Goal: Task Accomplishment & Management: Manage account settings

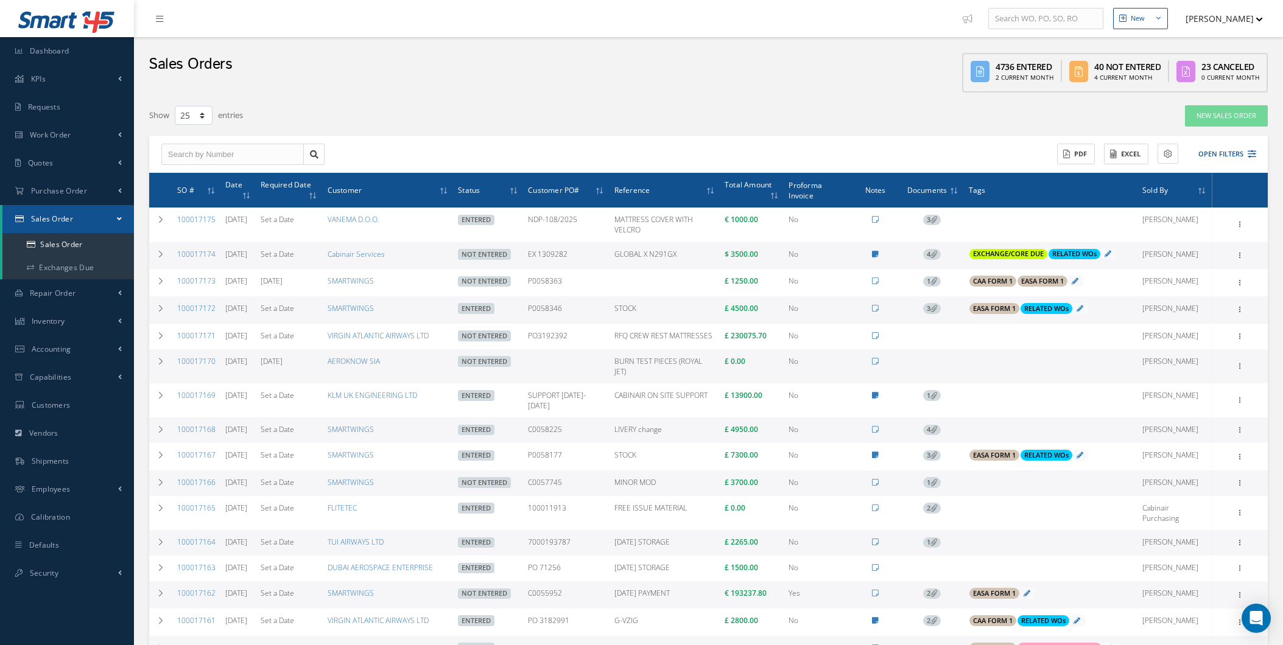
select select "25"
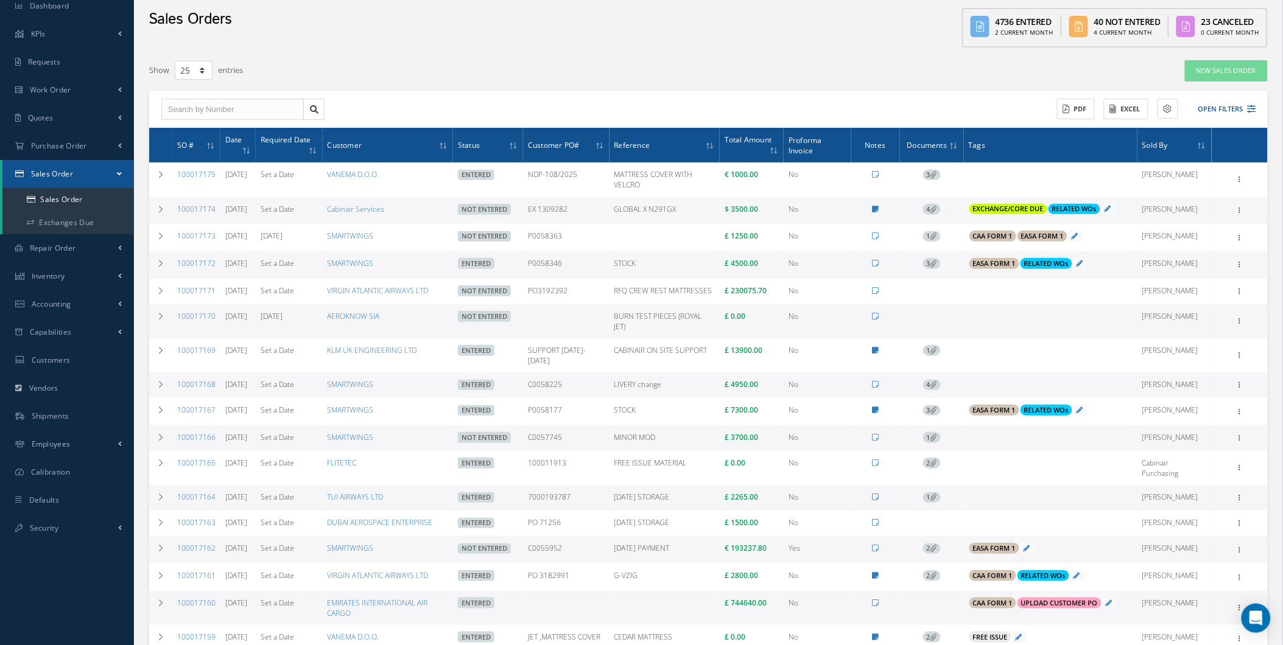
click at [1278, 622] on div "New New Work Order New Purchase Order New Customer Quote New Sales Order New Re…" at bounding box center [708, 463] width 1149 height 1017
click at [1265, 621] on div "Open Intercom Messenger" at bounding box center [1256, 619] width 32 height 32
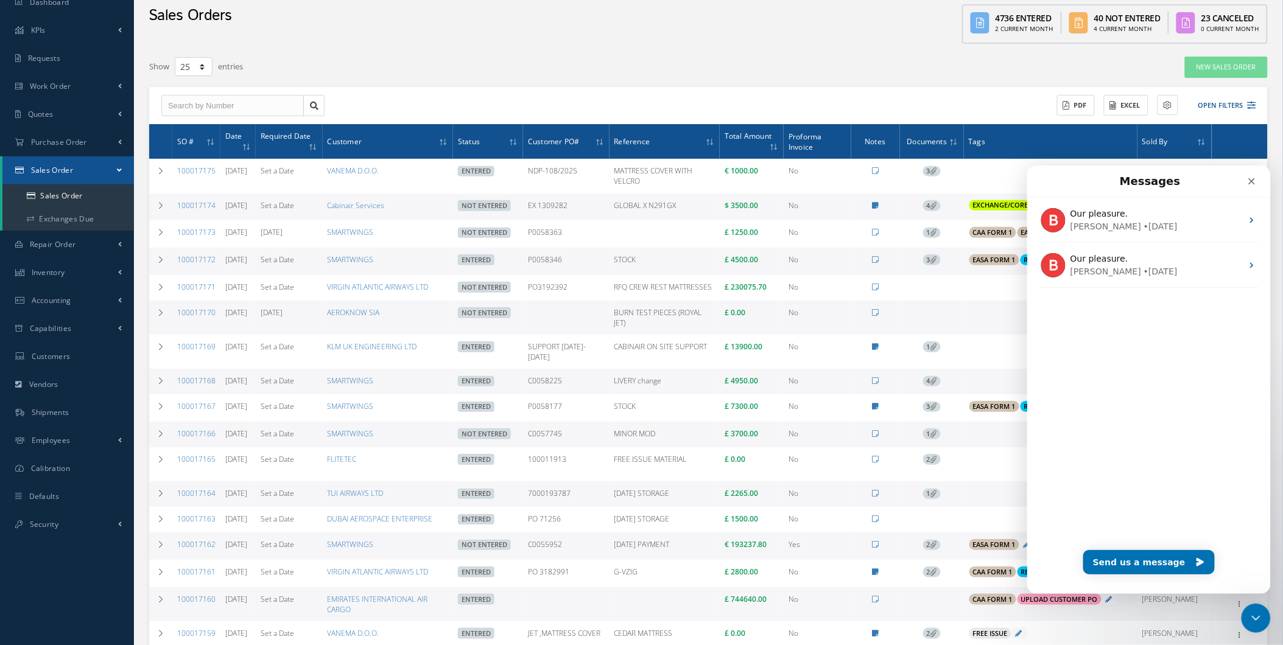
scroll to position [68, 0]
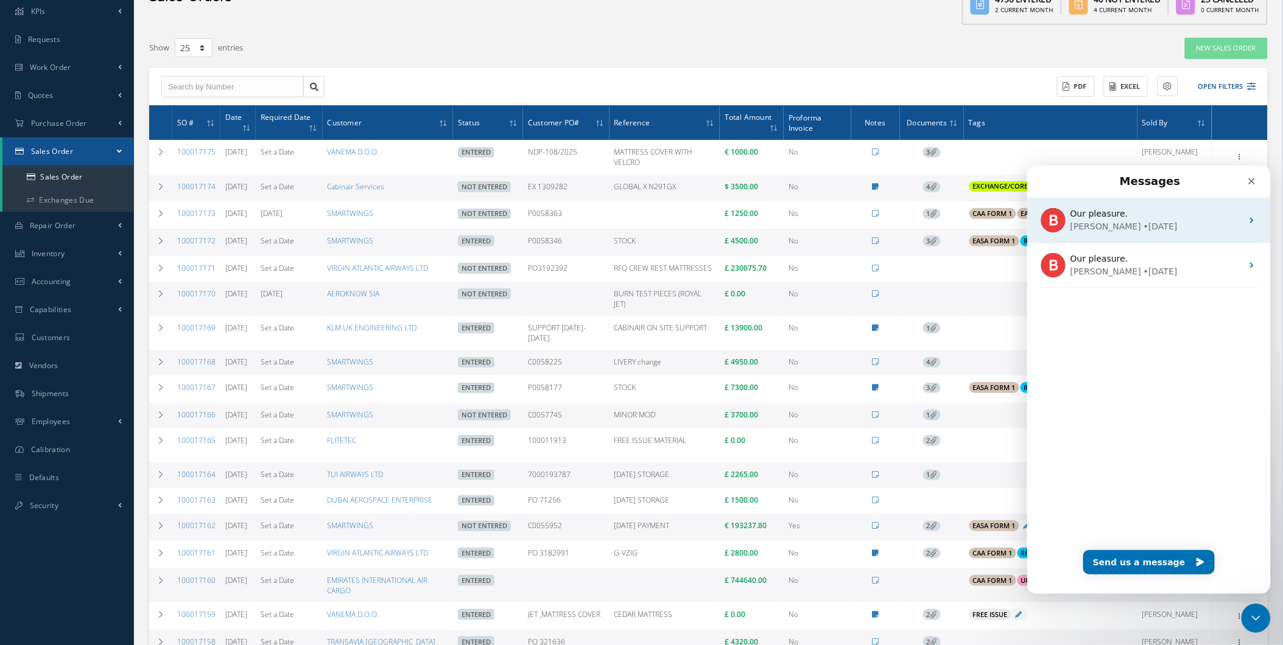
click at [1151, 241] on div "Our pleasure. Brian • 15w ago" at bounding box center [1148, 219] width 244 height 45
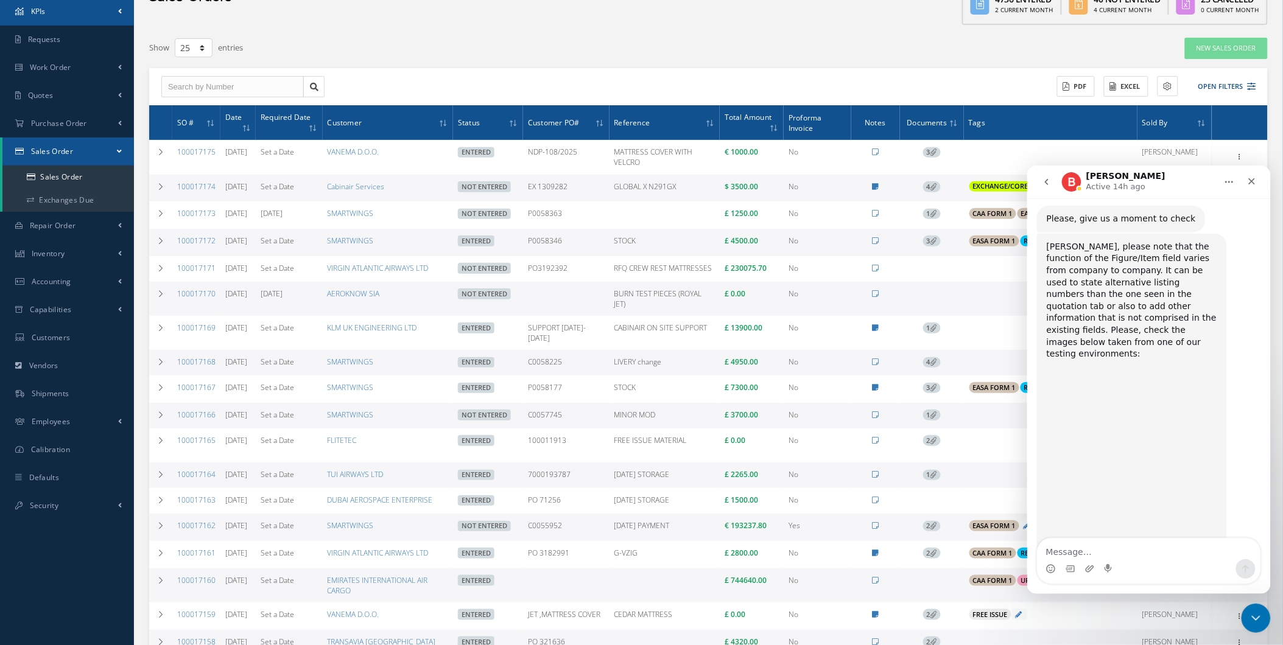
scroll to position [10333, 0]
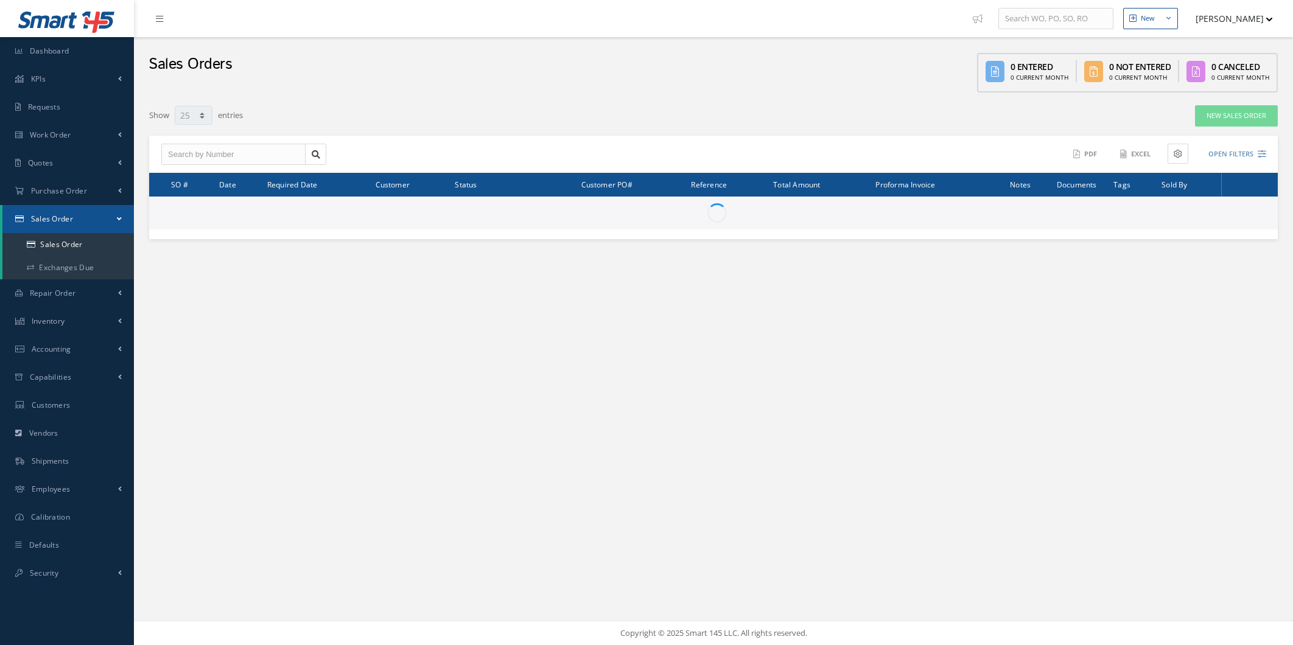
select select "25"
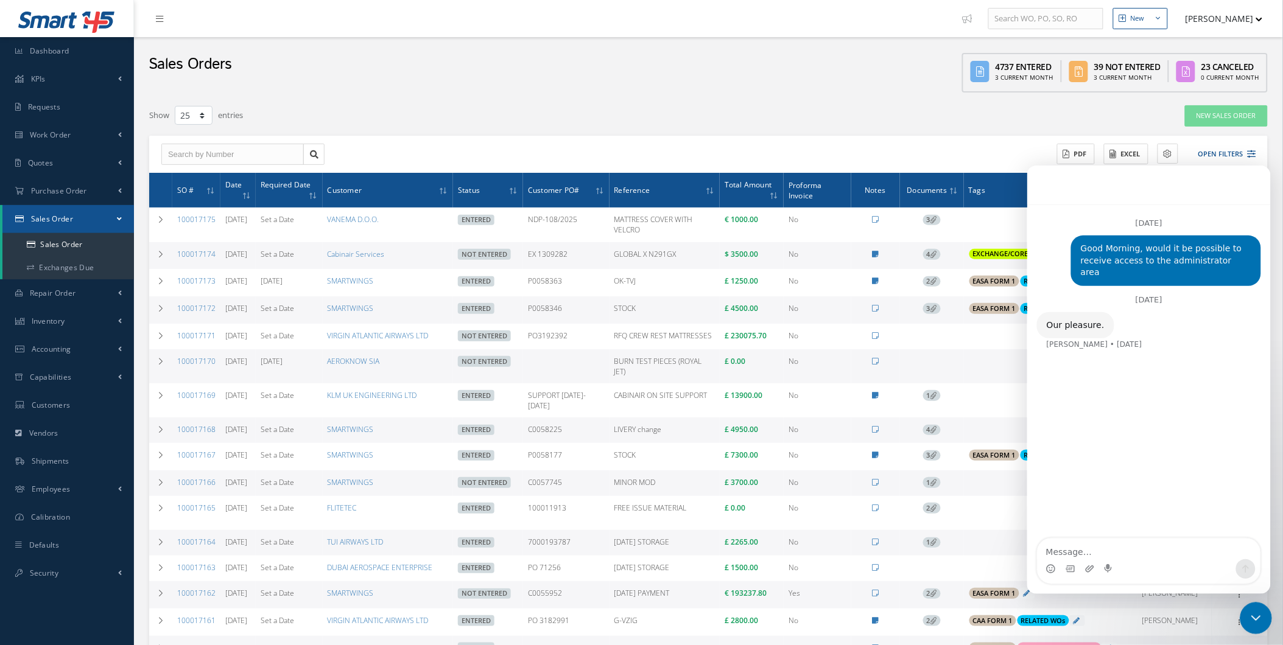
click at [1259, 608] on div "Close Intercom Messenger" at bounding box center [1253, 616] width 29 height 29
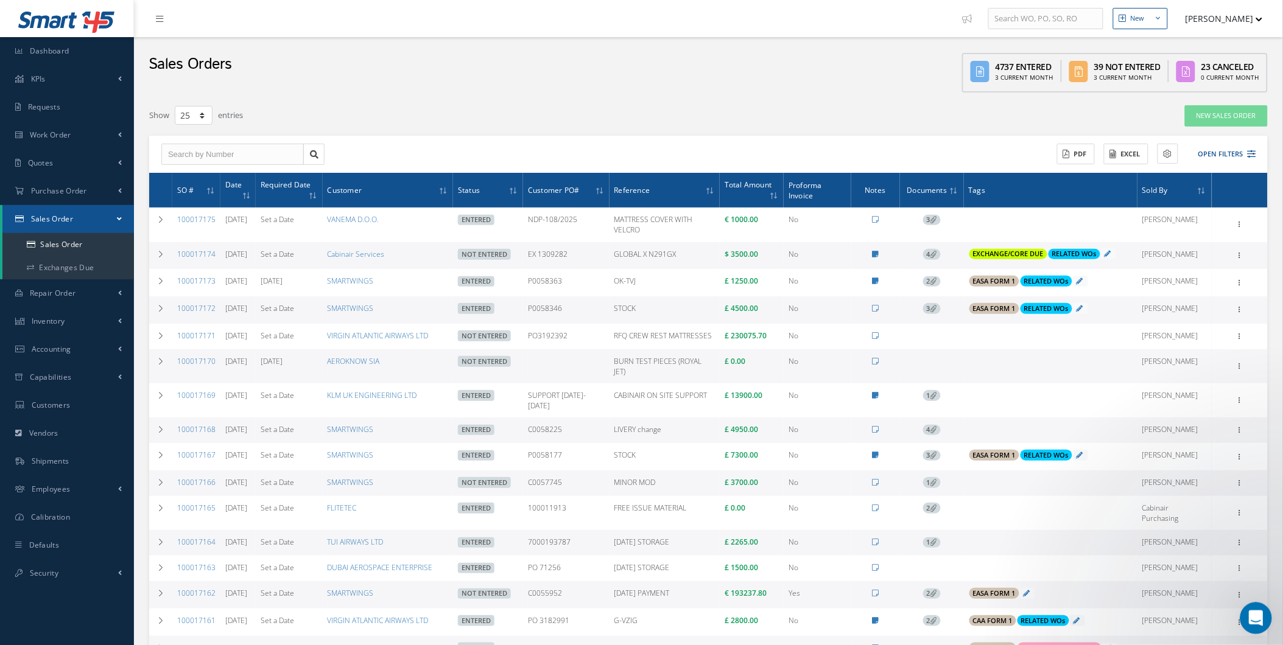
click at [1252, 615] on icon "Open Intercom Messenger" at bounding box center [1254, 617] width 20 height 20
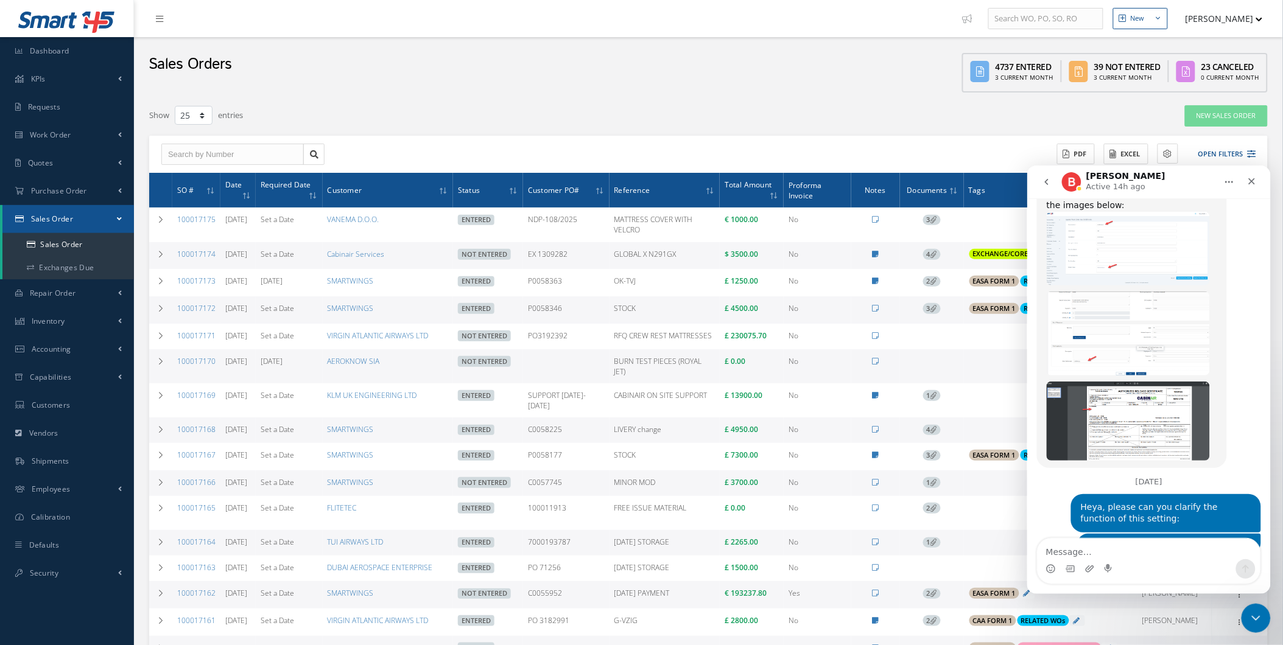
scroll to position [12560, 0]
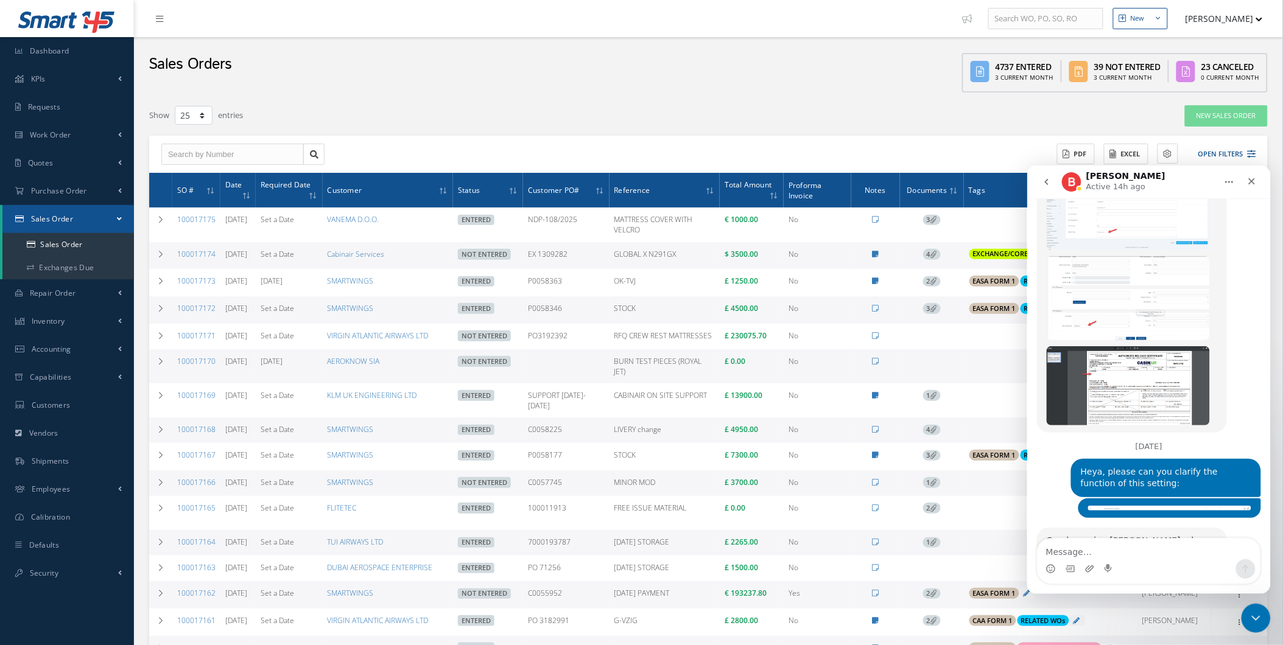
click at [1042, 172] on button "go back" at bounding box center [1045, 181] width 23 height 23
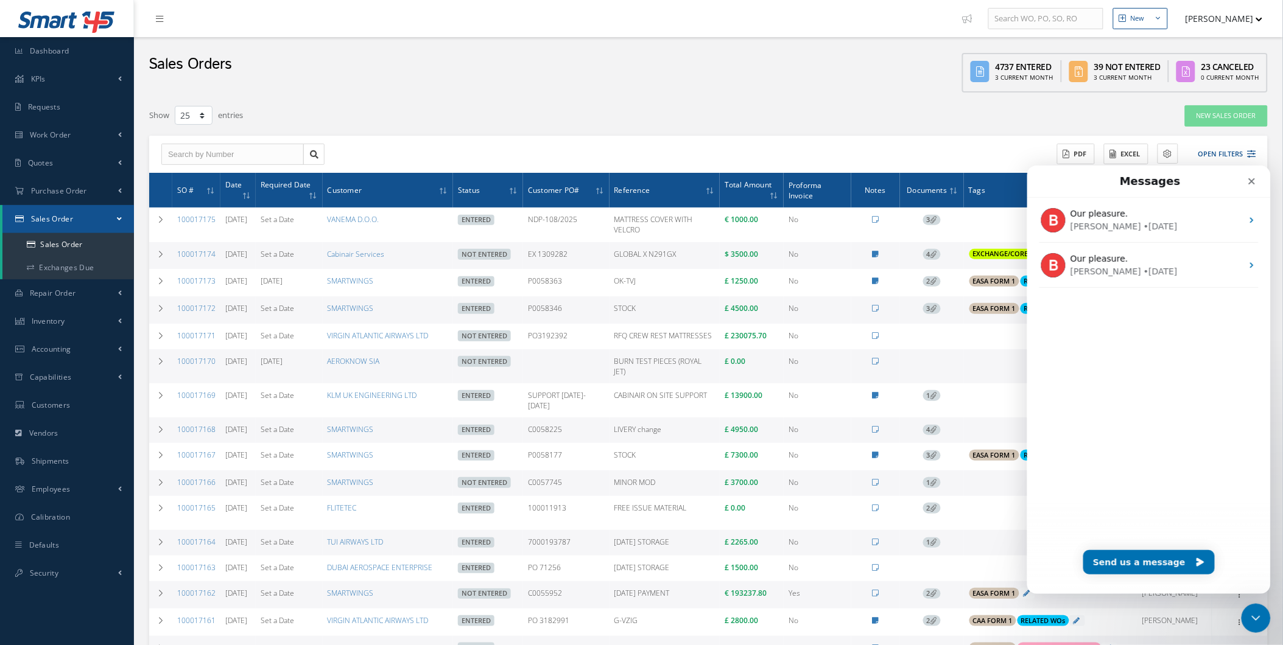
scroll to position [0, 0]
click at [1181, 563] on button "Send us a message" at bounding box center [1147, 562] width 131 height 24
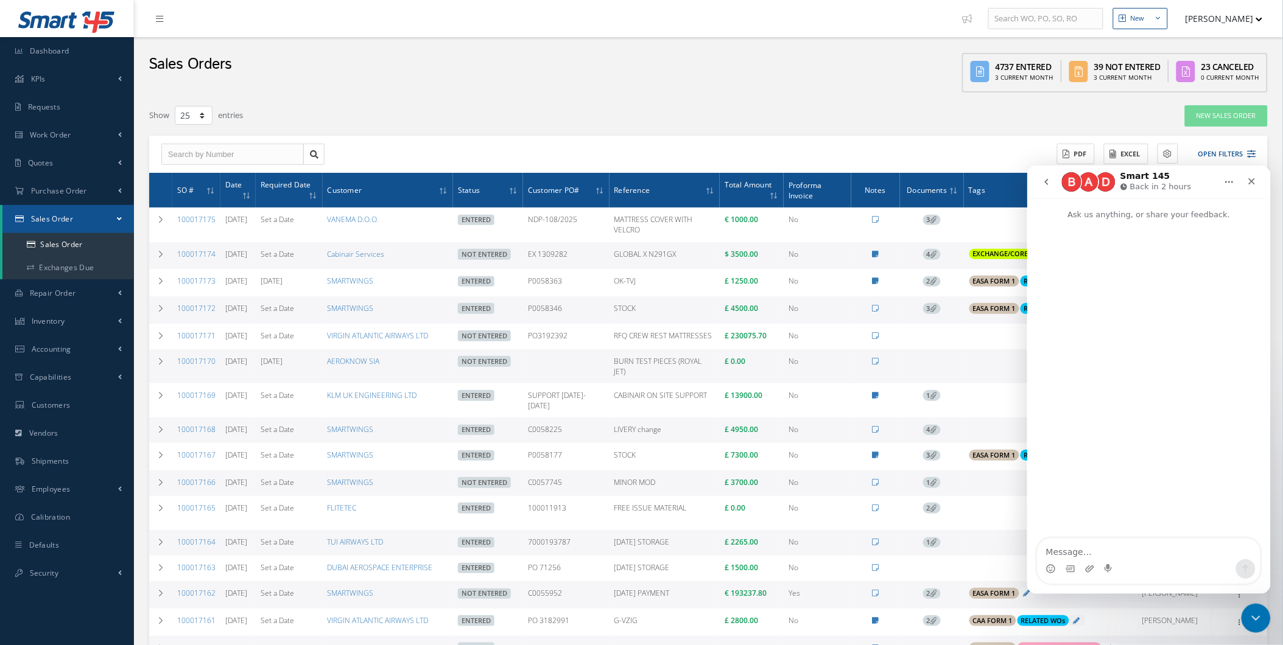
click at [1140, 178] on h1 "Smart 145" at bounding box center [1145, 175] width 50 height 9
click at [1222, 184] on button "Home" at bounding box center [1228, 181] width 23 height 23
click at [1158, 301] on div "Intercom messenger" at bounding box center [1148, 379] width 244 height 319
click at [1031, 196] on nav "Smart 145 Back in 2 hours" at bounding box center [1148, 181] width 244 height 33
click at [1035, 189] on button "go back" at bounding box center [1045, 181] width 23 height 23
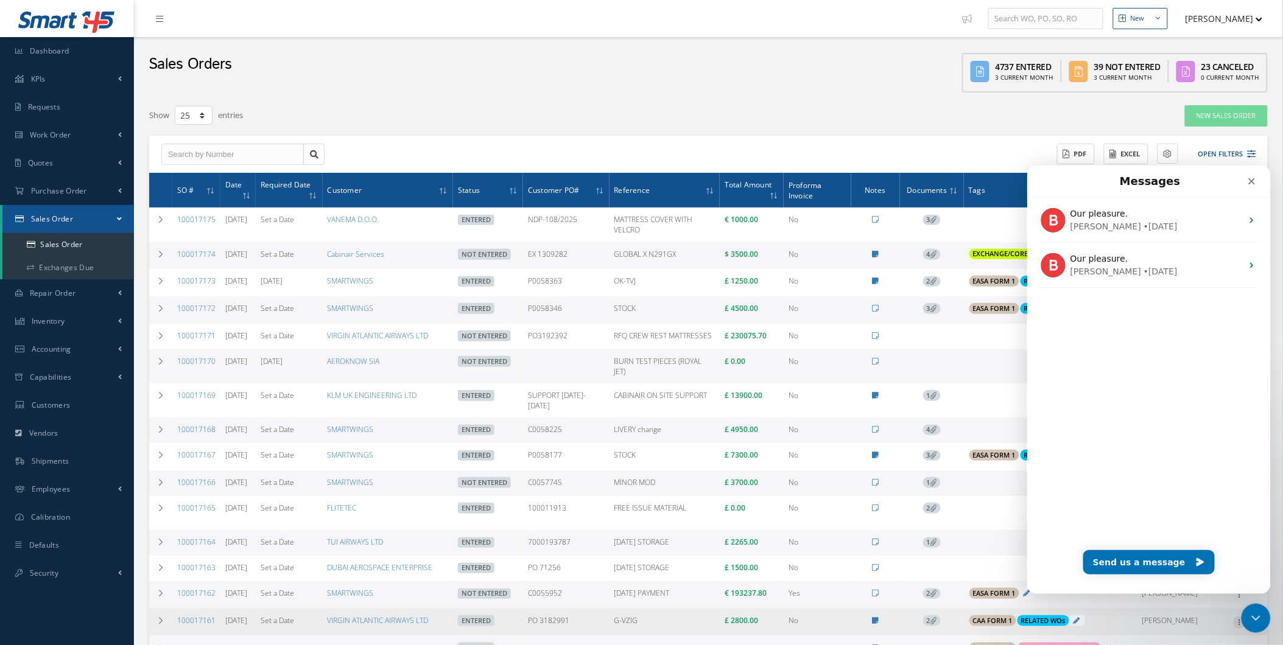
click at [1239, 622] on icon at bounding box center [1239, 622] width 12 height 10
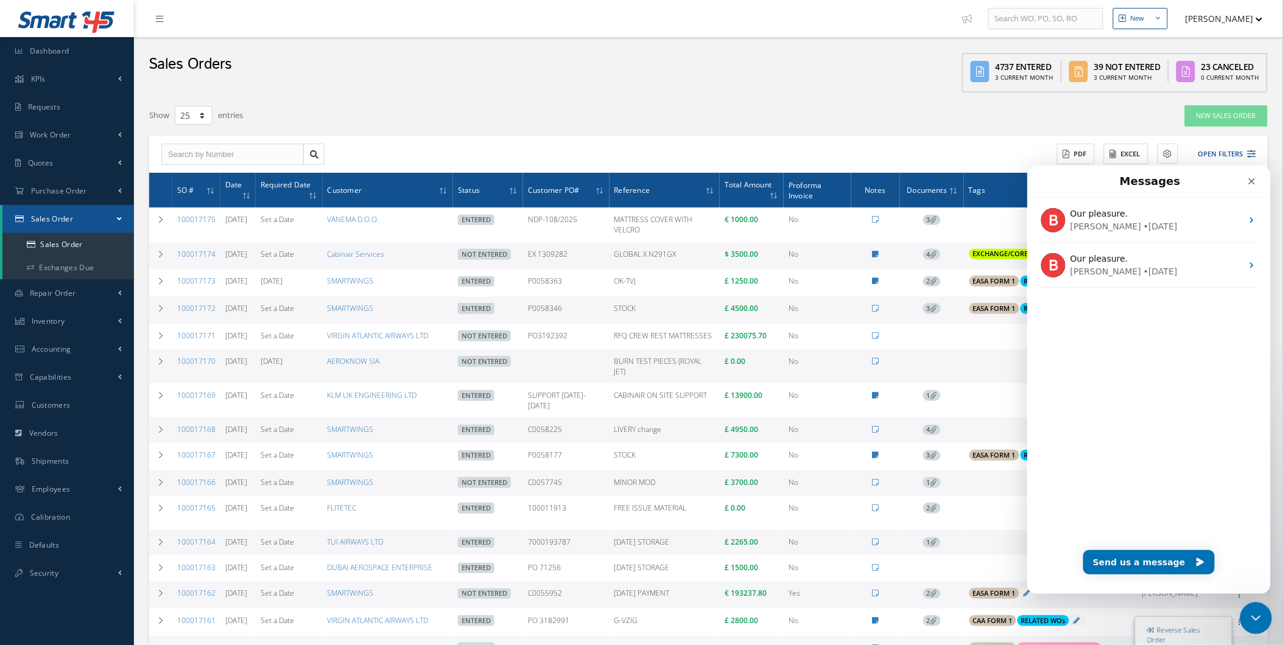
click at [1239, 621] on html at bounding box center [1253, 616] width 29 height 29
click at [1253, 614] on icon "Close Intercom Messenger" at bounding box center [1253, 616] width 15 height 15
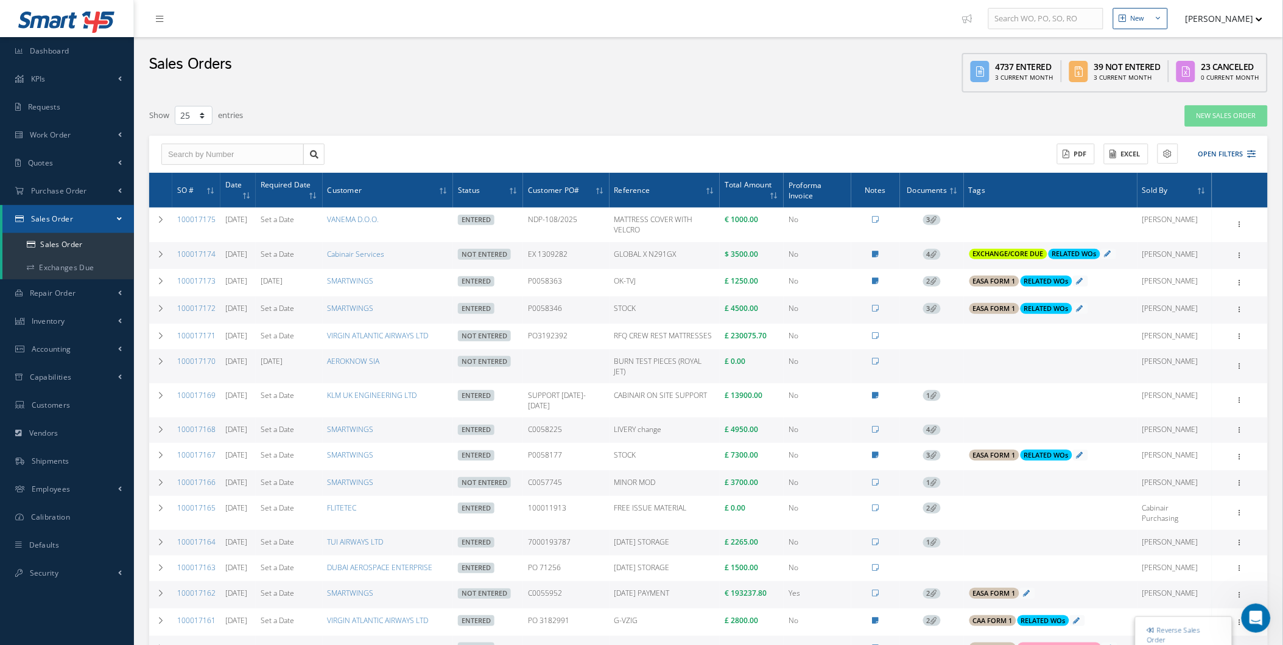
click at [339, 148] on div at bounding box center [295, 155] width 276 height 22
click at [368, 128] on div "Filters SO # Customer Name Select All Status All Status Entered Not Entered Can…" at bounding box center [708, 549] width 1118 height 888
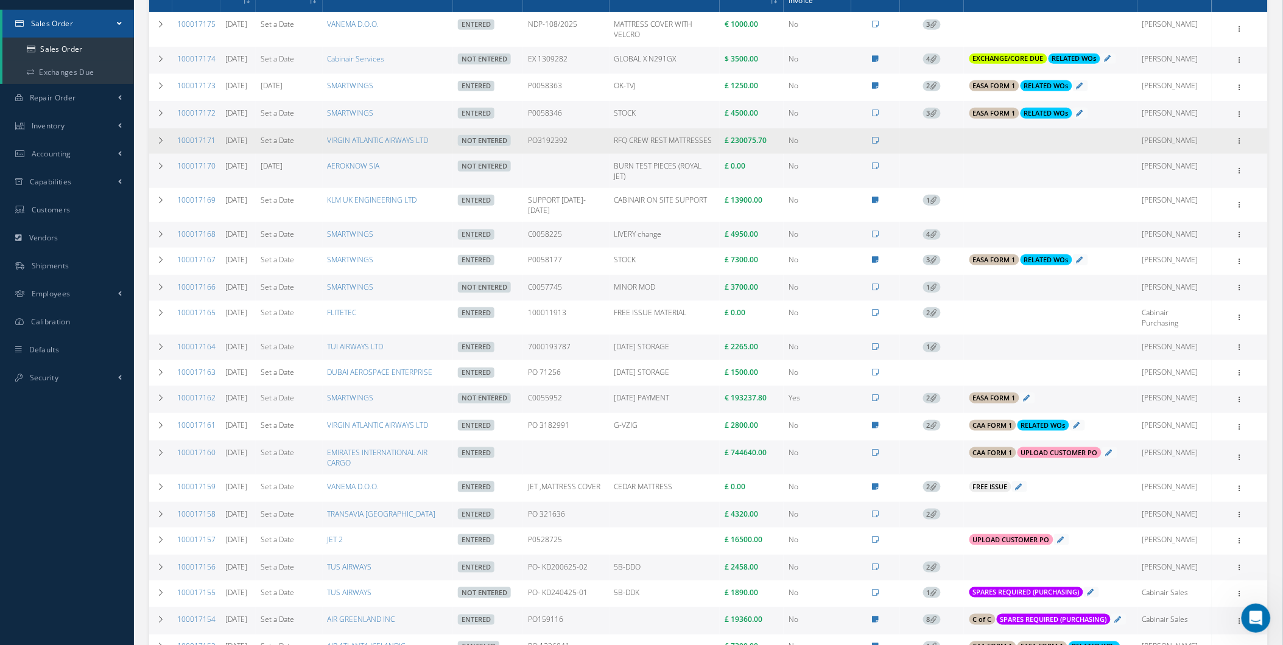
scroll to position [203, 0]
